Goal: Information Seeking & Learning: Learn about a topic

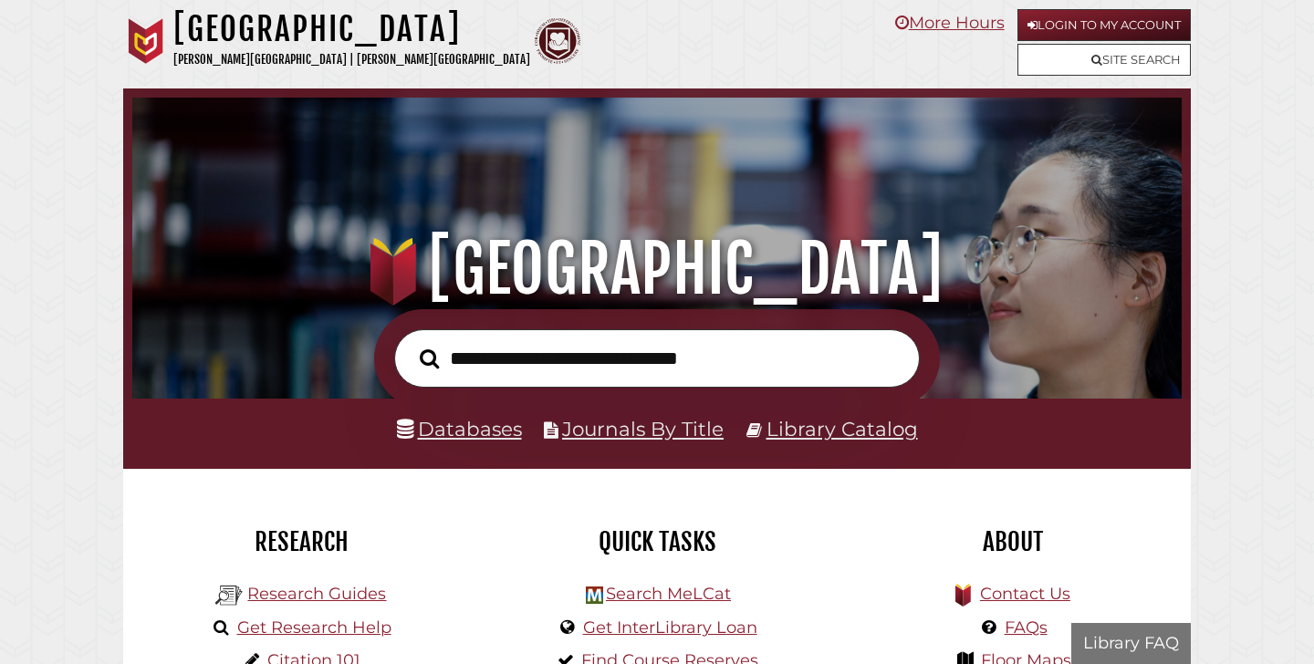
scroll to position [347, 1040]
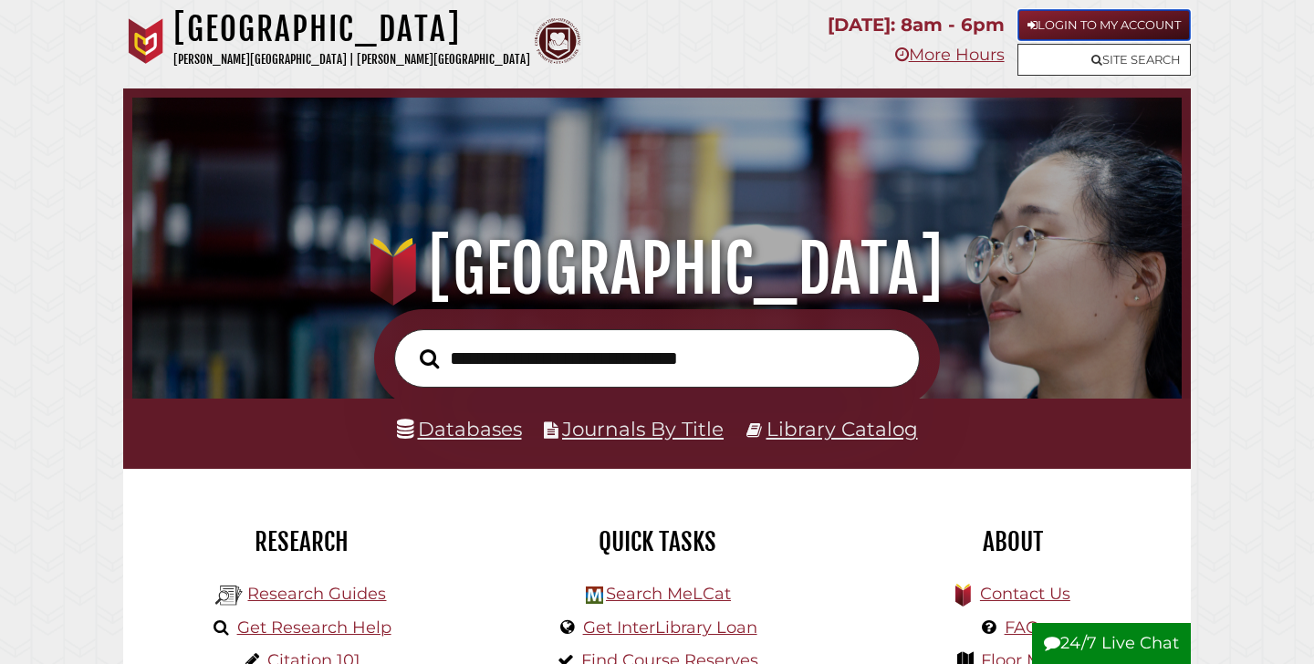
click at [1104, 24] on link "Login to My Account" at bounding box center [1103, 25] width 173 height 32
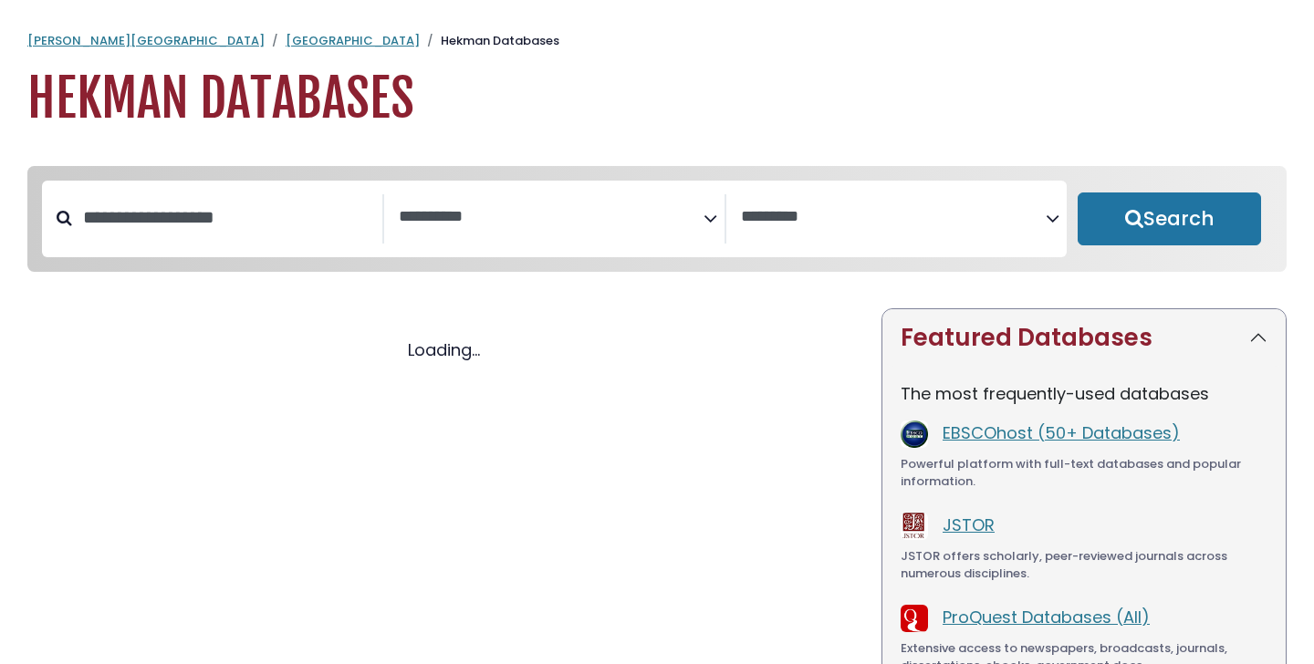
select select "Database Subject Filter"
select select "Database Vendors Filter"
select select "Database Subject Filter"
select select "Database Vendors Filter"
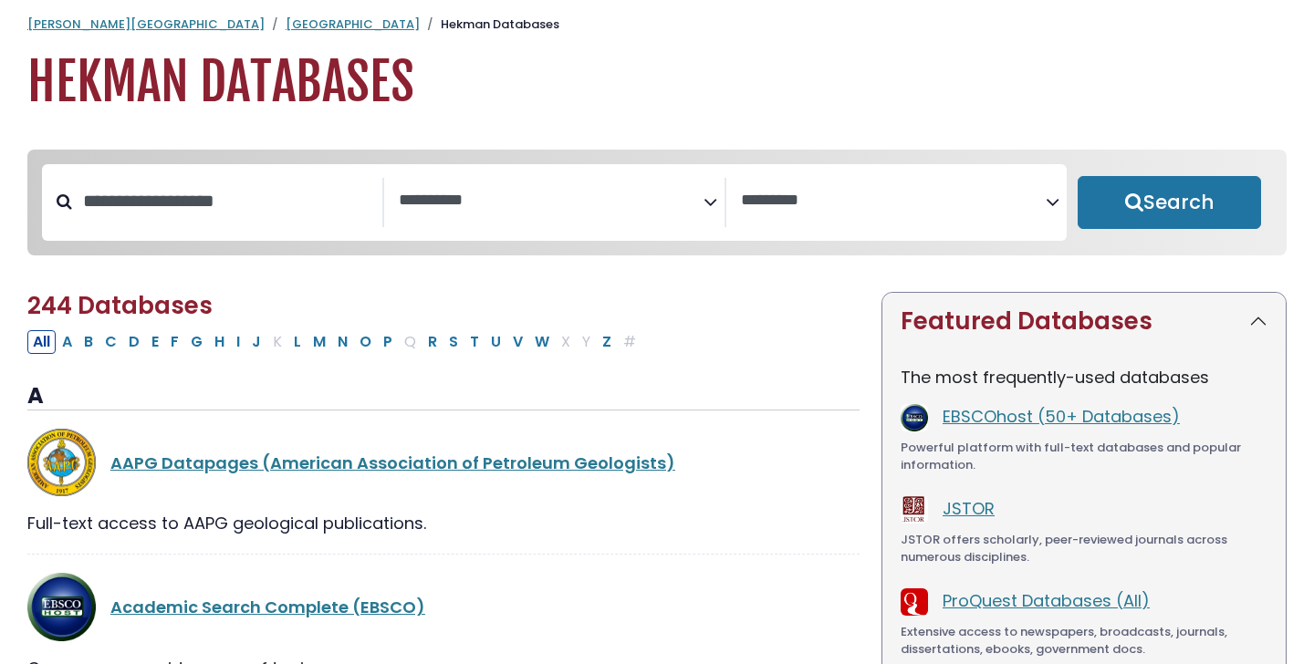
scroll to position [17, 0]
click at [472, 194] on textarea "Search" at bounding box center [551, 200] width 305 height 19
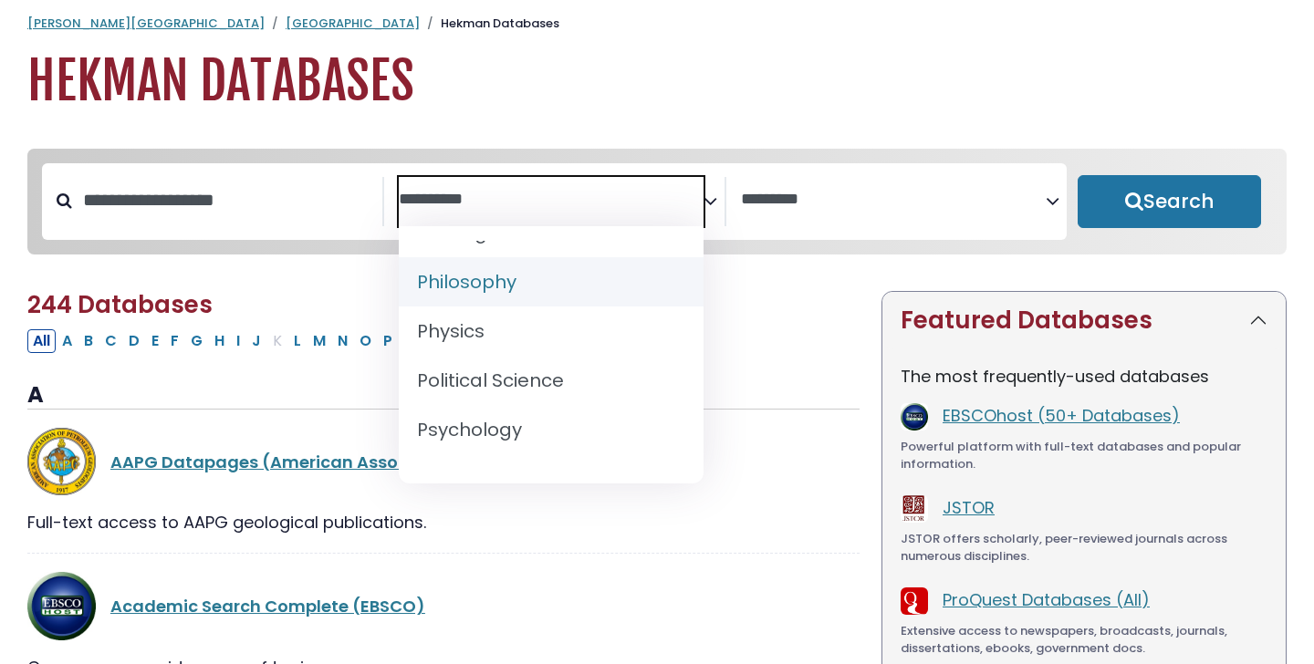
scroll to position [1518, 0]
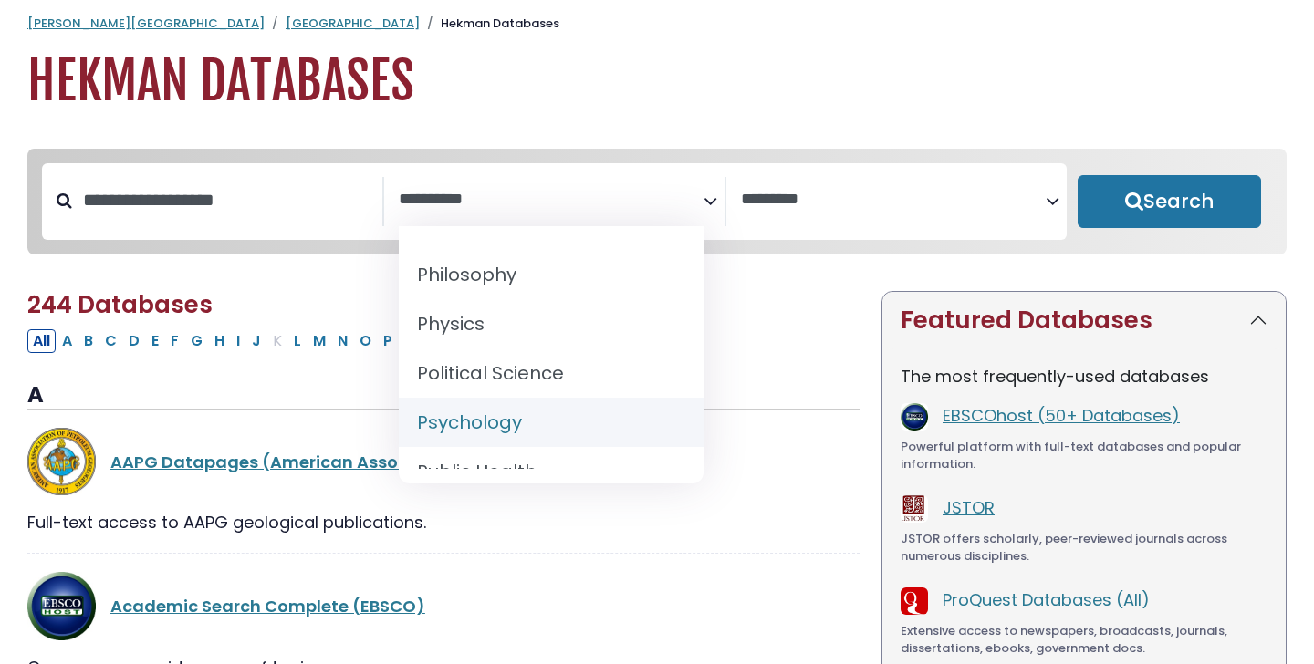
select select "*****"
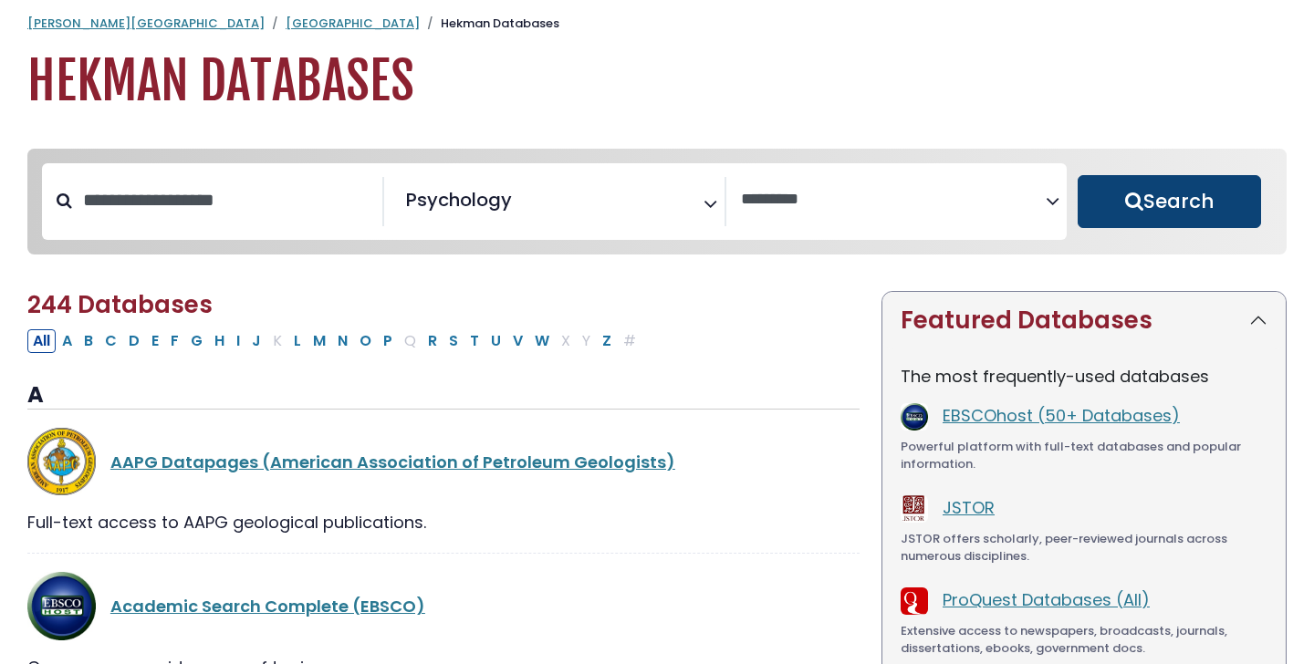
click at [1182, 197] on button "Search" at bounding box center [1168, 201] width 183 height 53
select select "Database Vendors Filter"
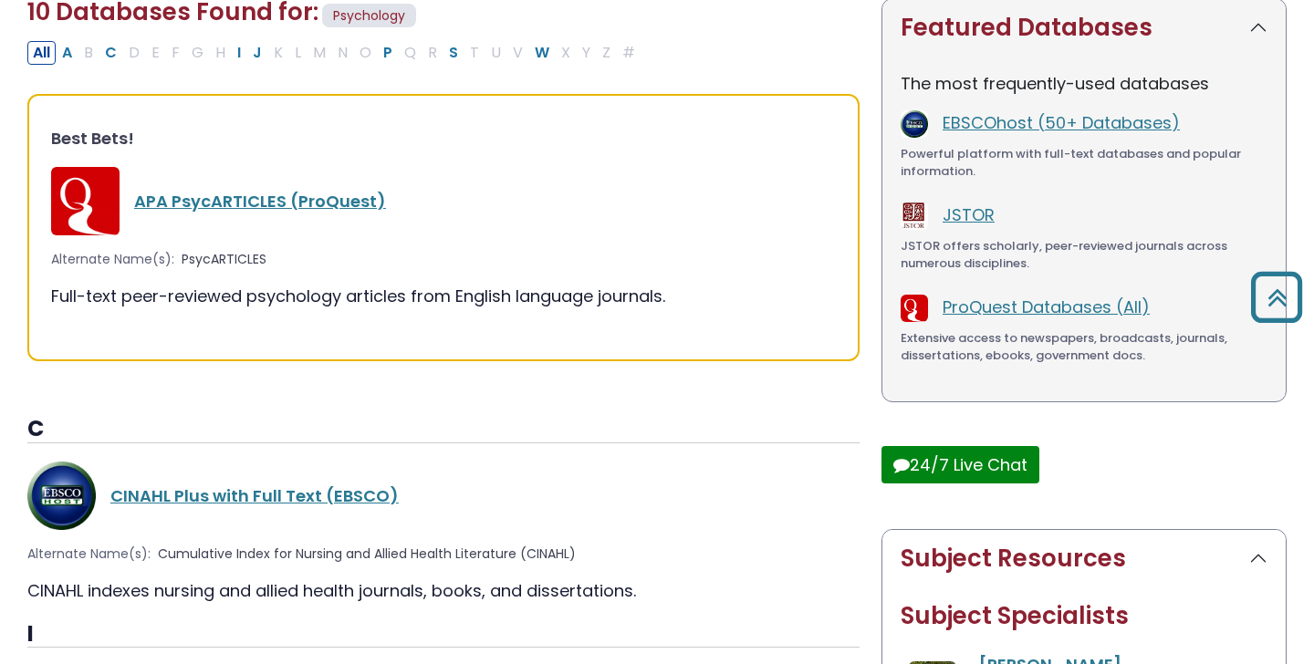
scroll to position [318, 0]
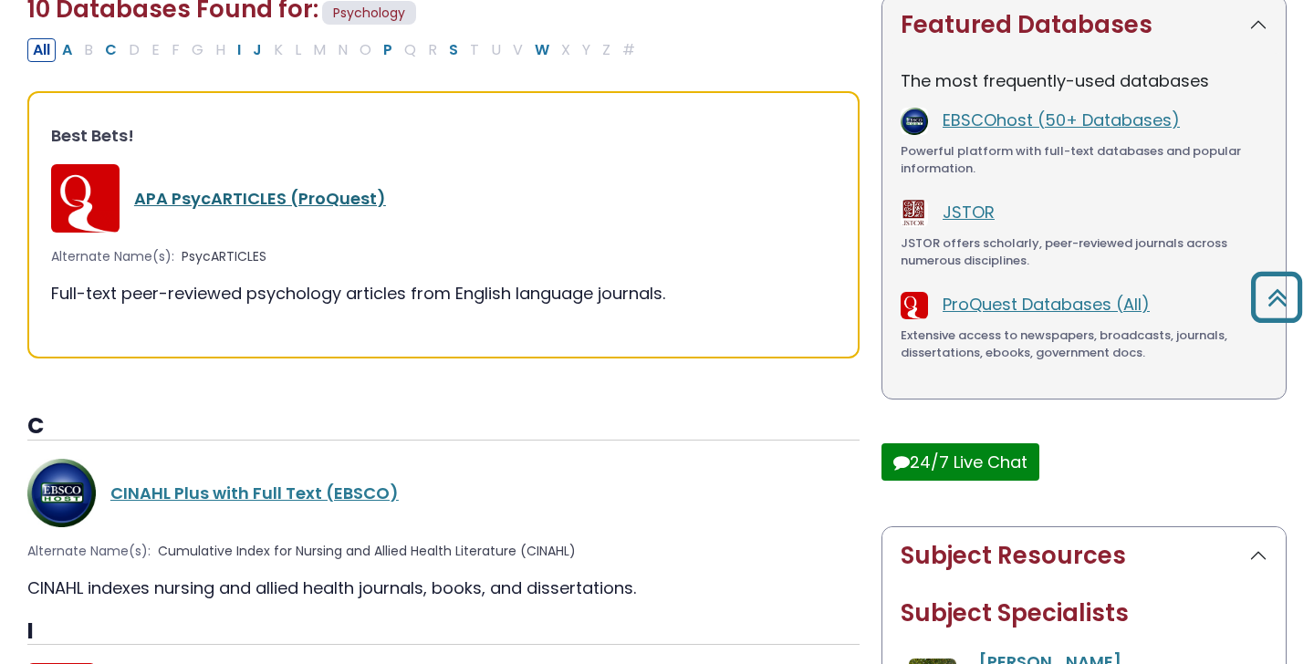
click at [224, 197] on link "APA PsycARTICLES (ProQuest)" at bounding box center [260, 198] width 252 height 23
